Goal: Find specific page/section: Find specific page/section

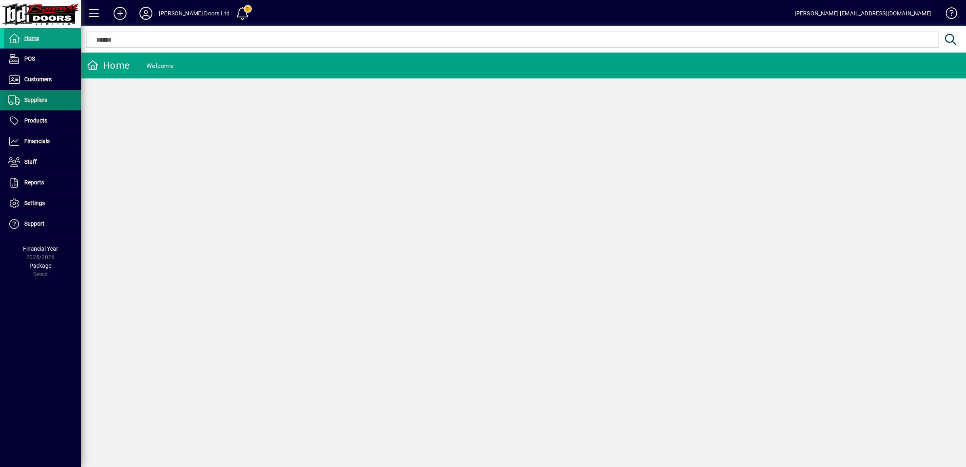
drag, startPoint x: 37, startPoint y: 82, endPoint x: 46, endPoint y: 92, distance: 14.0
click at [37, 82] on span "Customers" at bounding box center [37, 79] width 27 height 6
